Goal: Task Accomplishment & Management: Manage account settings

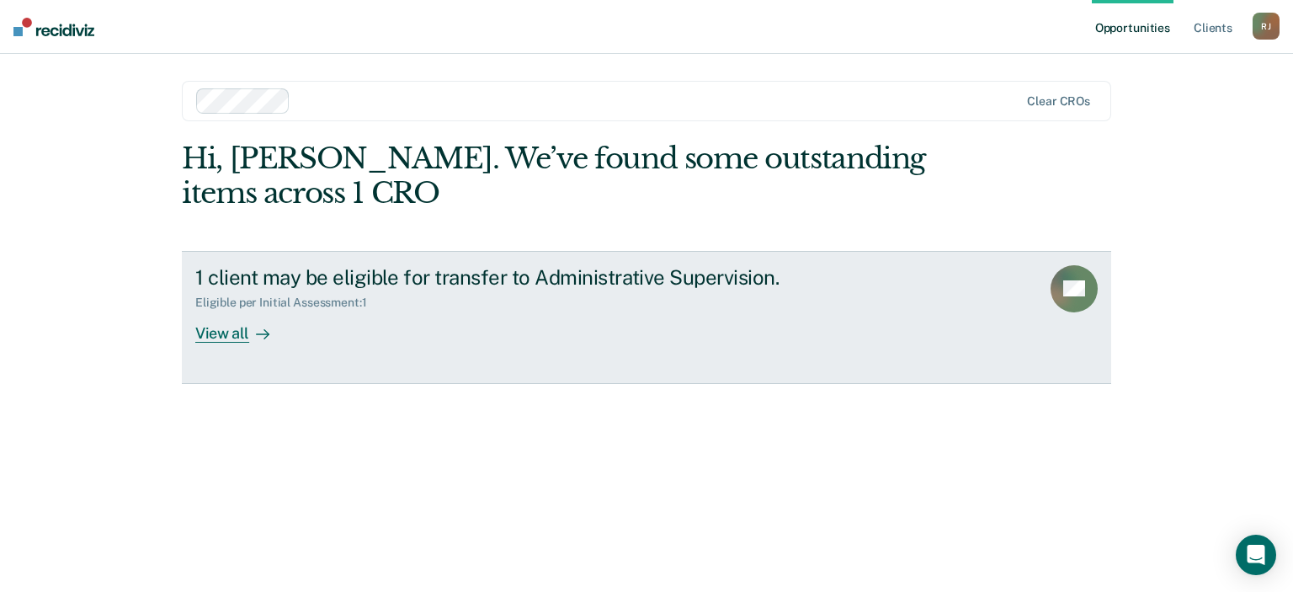
click at [238, 333] on div "View all" at bounding box center [242, 326] width 94 height 33
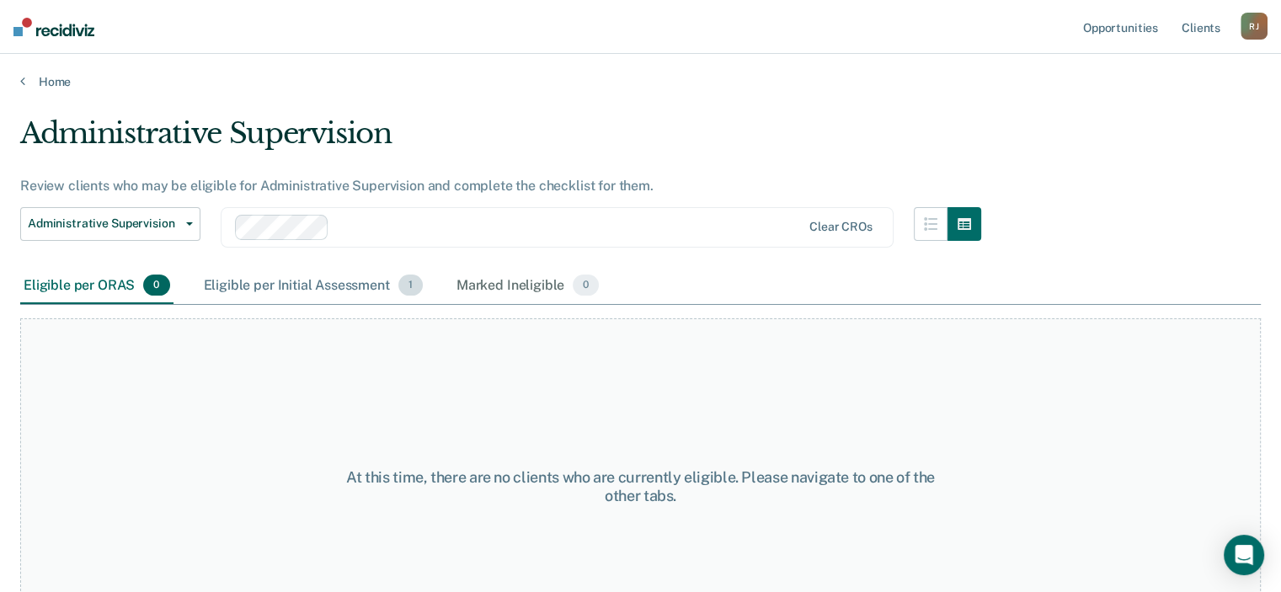
click at [333, 285] on div "Eligible per Initial Assessment 1" at bounding box center [313, 286] width 226 height 37
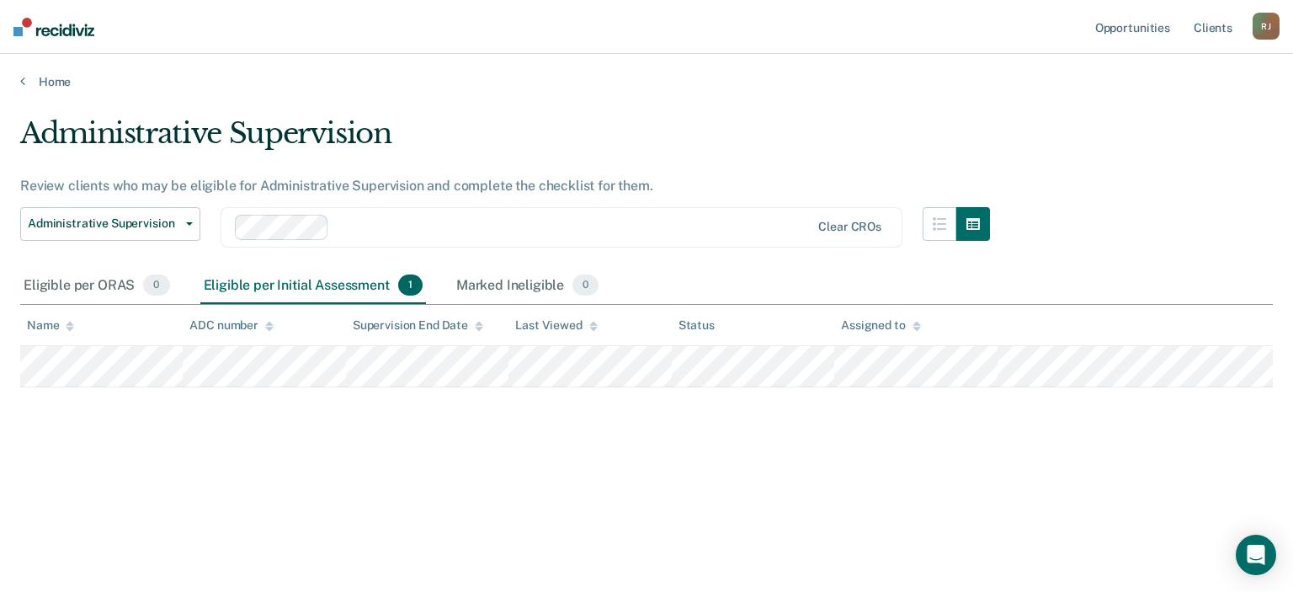
click at [1266, 33] on div "[PERSON_NAME]" at bounding box center [1266, 26] width 27 height 27
click at [1159, 116] on link "Log Out" at bounding box center [1199, 111] width 136 height 14
